Goal: Find specific page/section: Find specific page/section

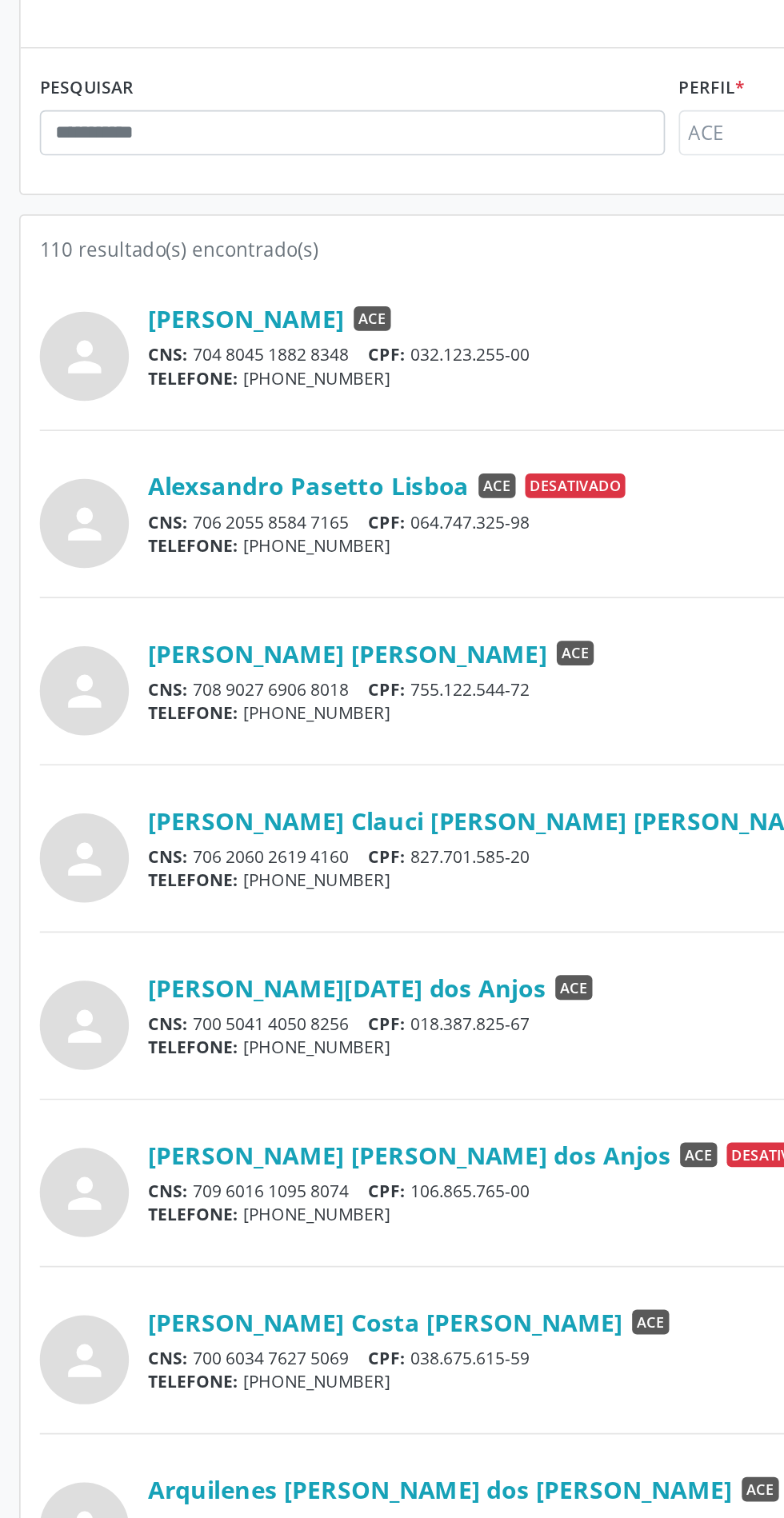
scroll to position [10, 0]
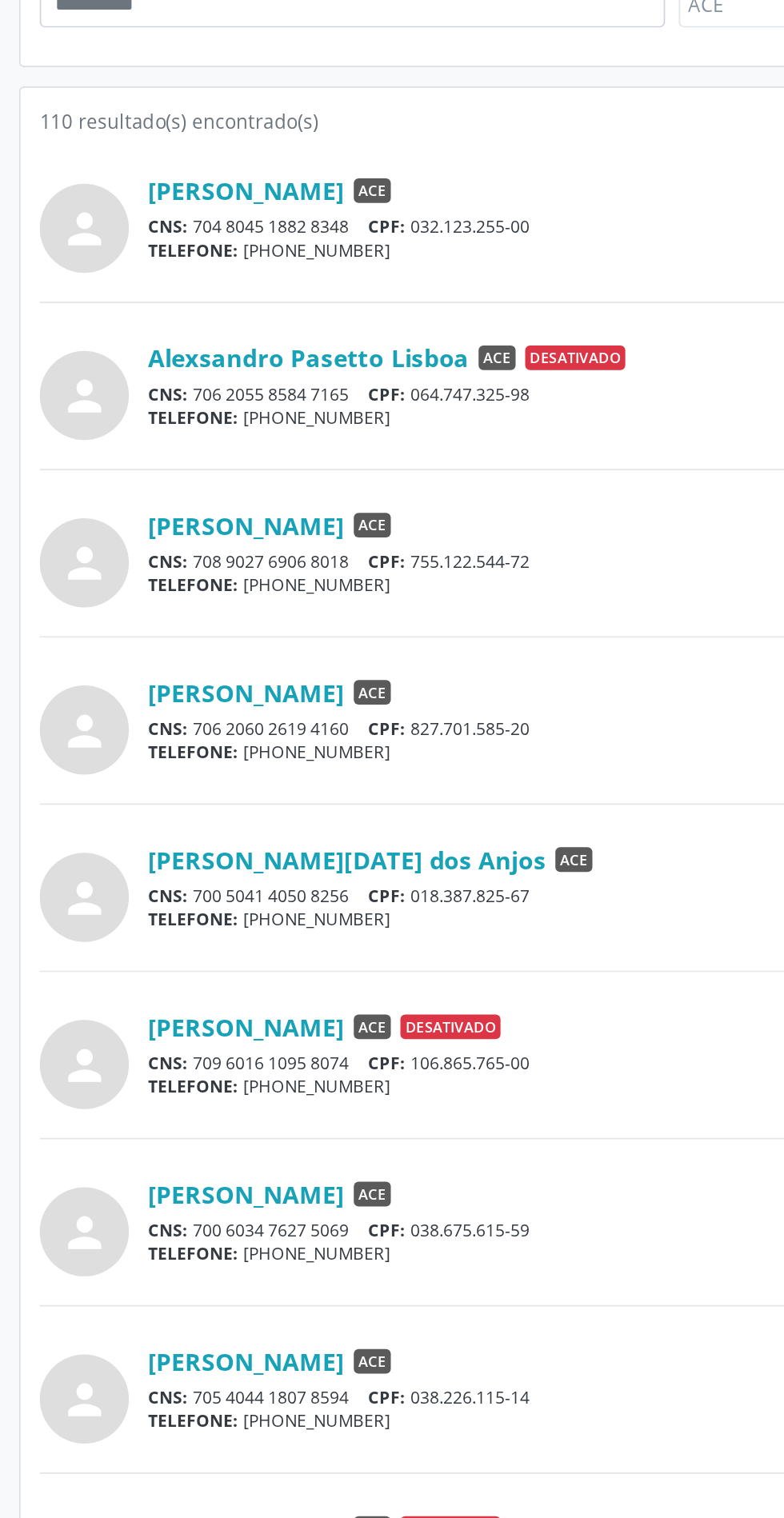
scroll to position [10, 0]
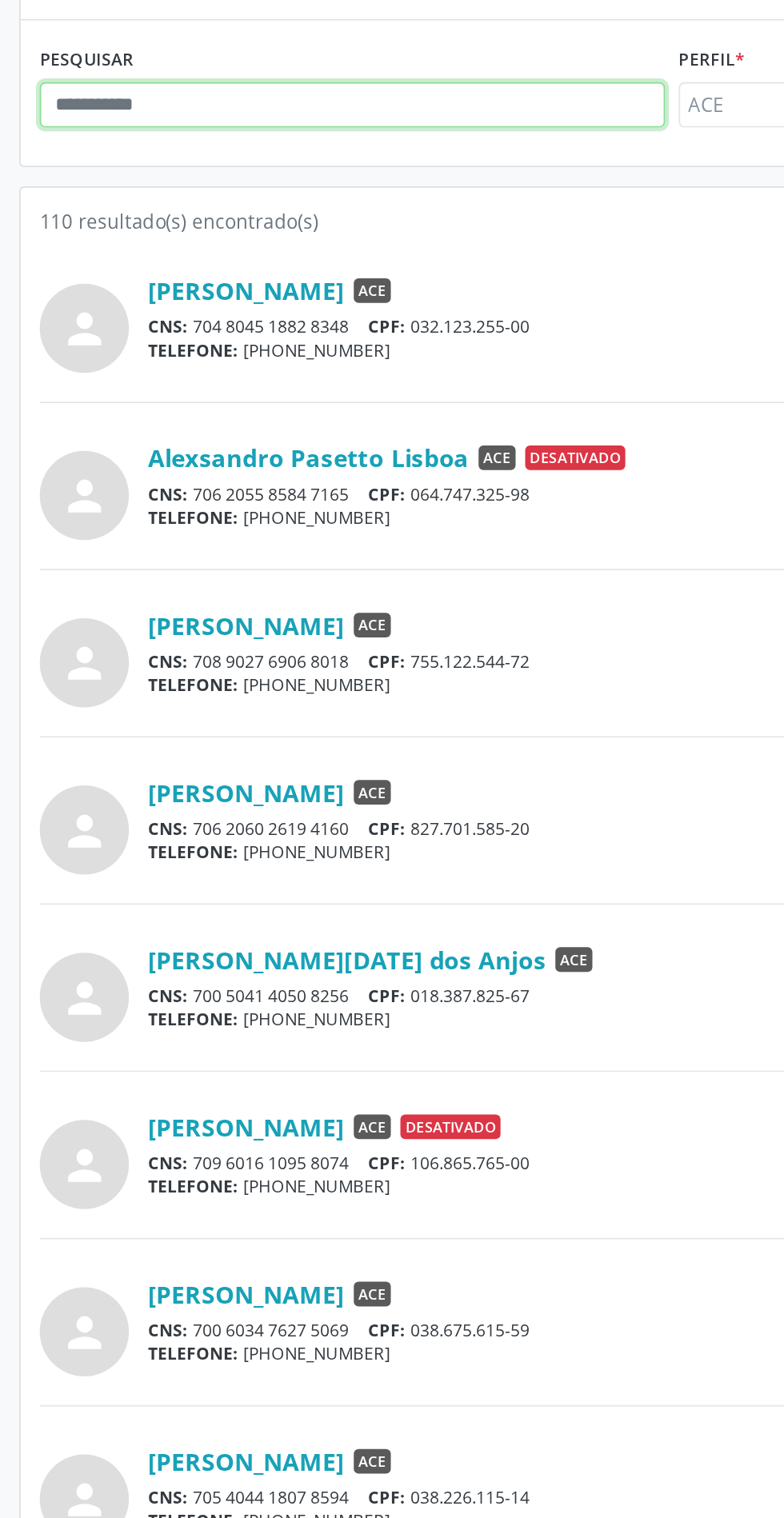
click at [133, 278] on input "text" at bounding box center [205, 276] width 364 height 27
type input "********"
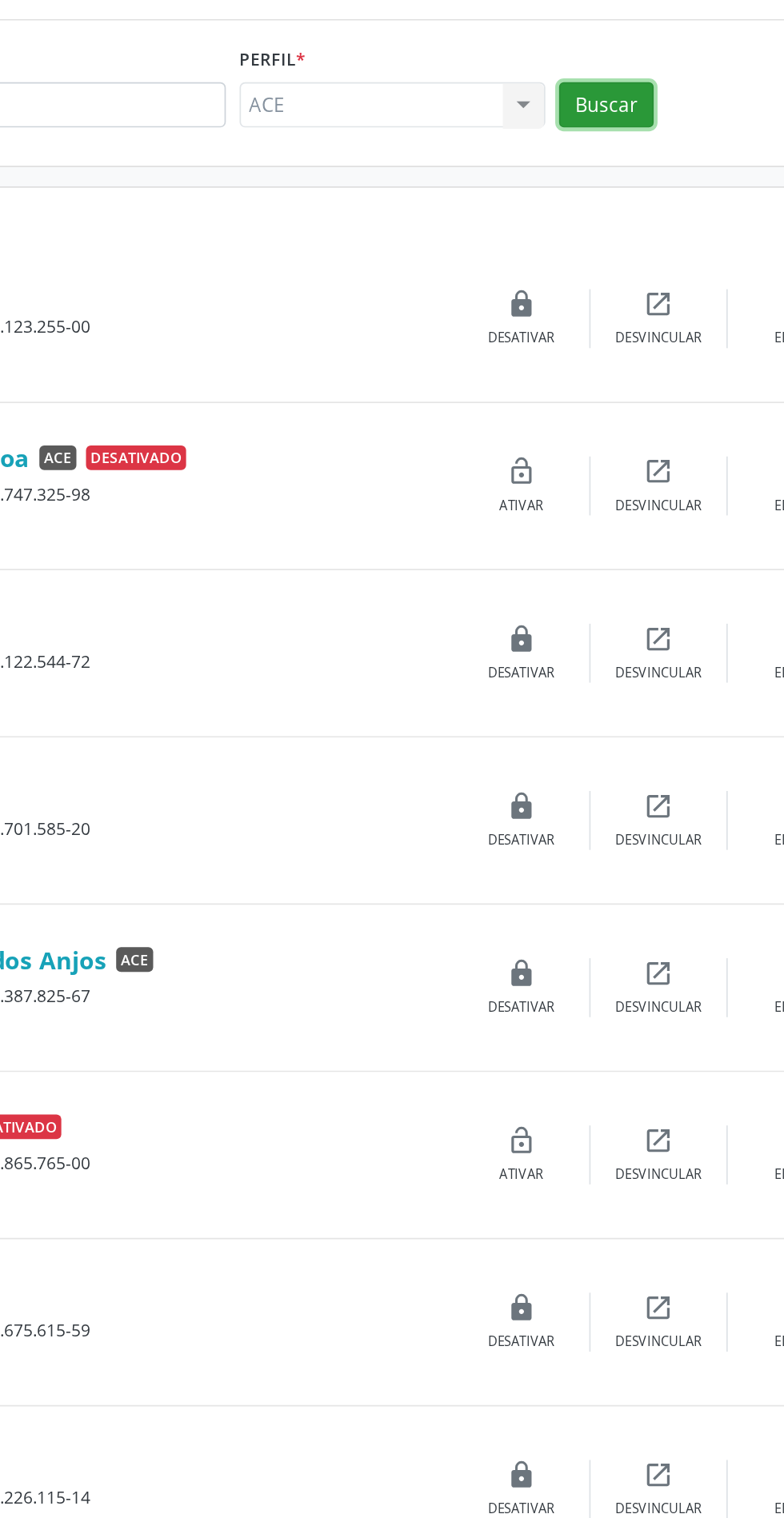
click at [632, 277] on button "Buscar" at bounding box center [609, 276] width 55 height 27
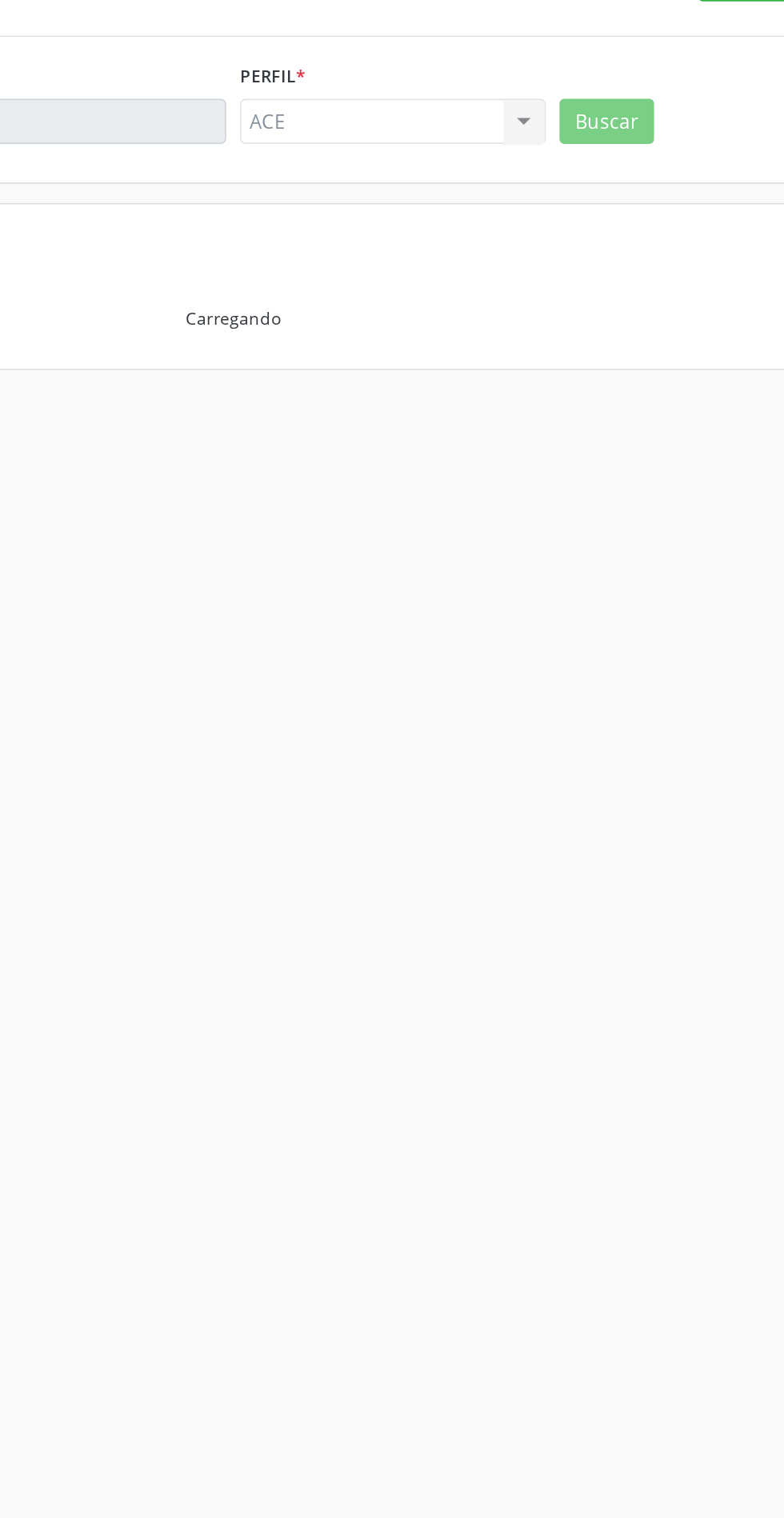
scroll to position [0, 0]
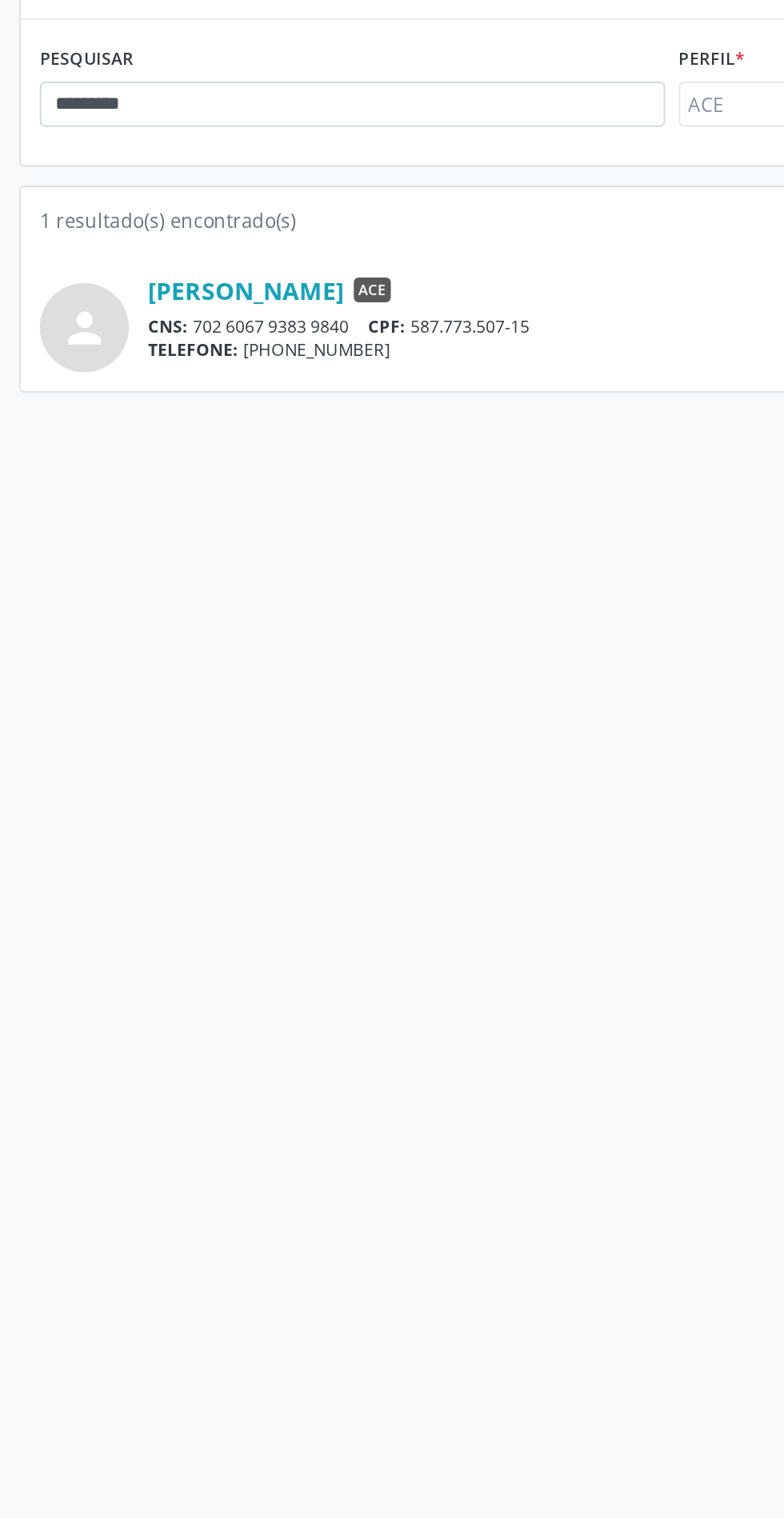
click at [160, 399] on link "[PERSON_NAME]" at bounding box center [144, 393] width 114 height 18
